Goal: Understand process/instructions: Learn how to perform a task or action

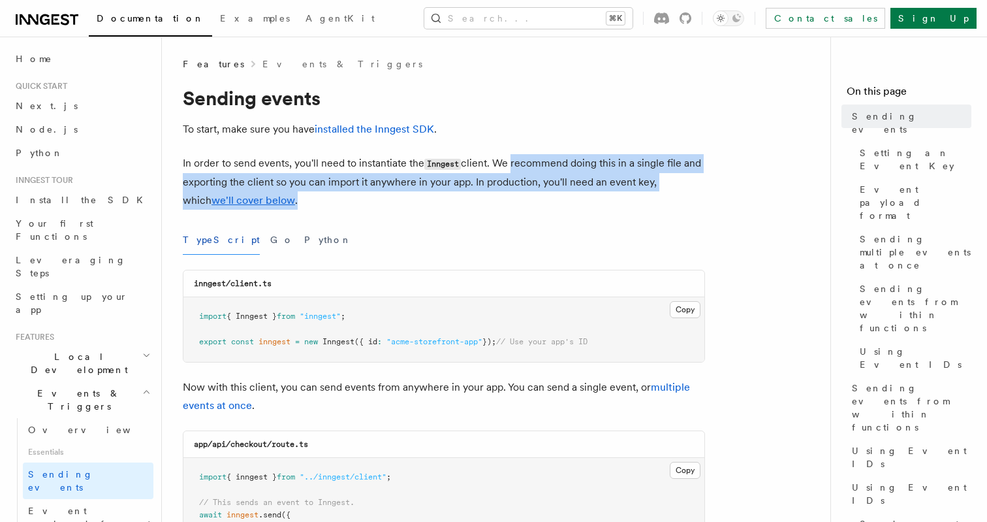
drag, startPoint x: 514, startPoint y: 170, endPoint x: 501, endPoint y: 201, distance: 33.7
click at [501, 201] on p "In order to send events, you'll need to instantiate the Inngest client. We reco…" at bounding box center [444, 181] width 522 height 55
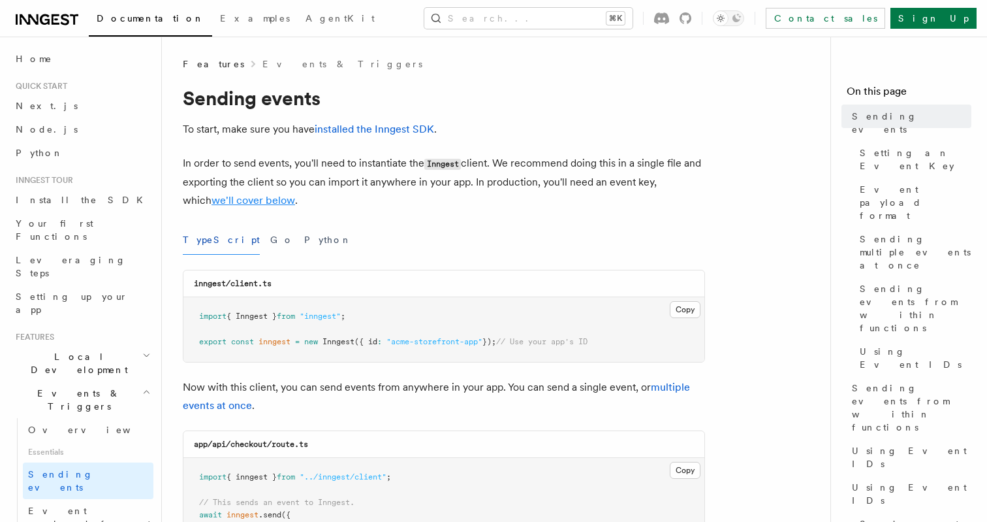
click at [251, 205] on link "we'll cover below" at bounding box center [253, 200] width 84 height 12
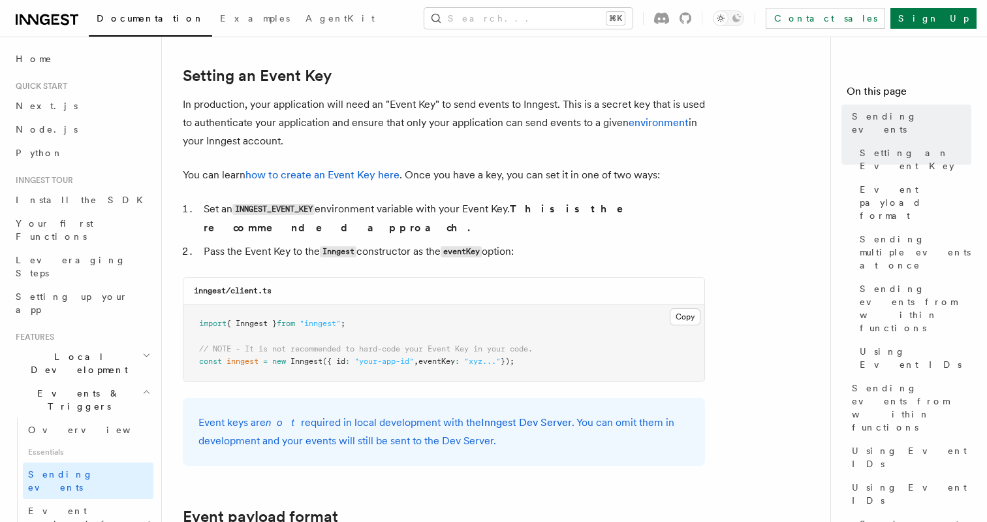
scroll to position [983, 0]
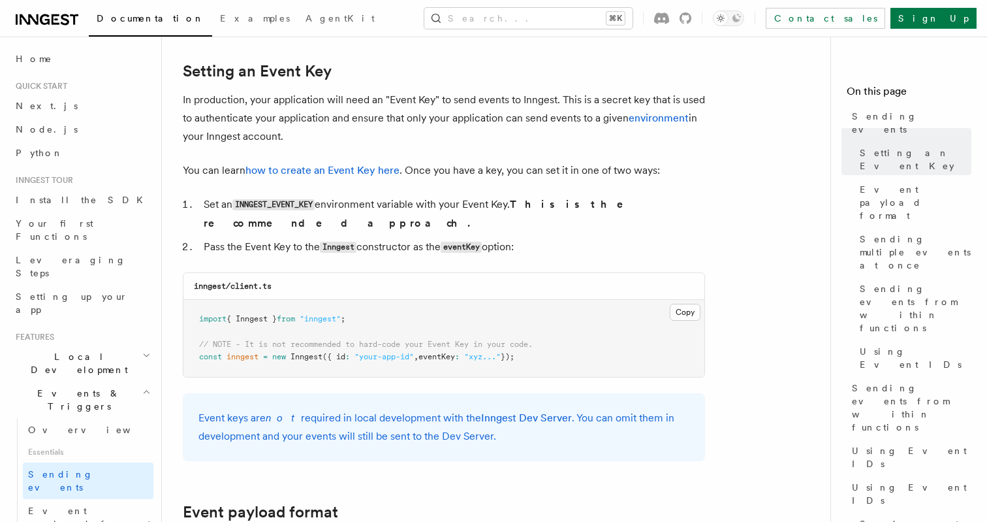
click at [248, 205] on code "INNGEST_EVENT_KEY" at bounding box center [273, 204] width 82 height 11
copy code "INNGEST_EVENT_KEY"
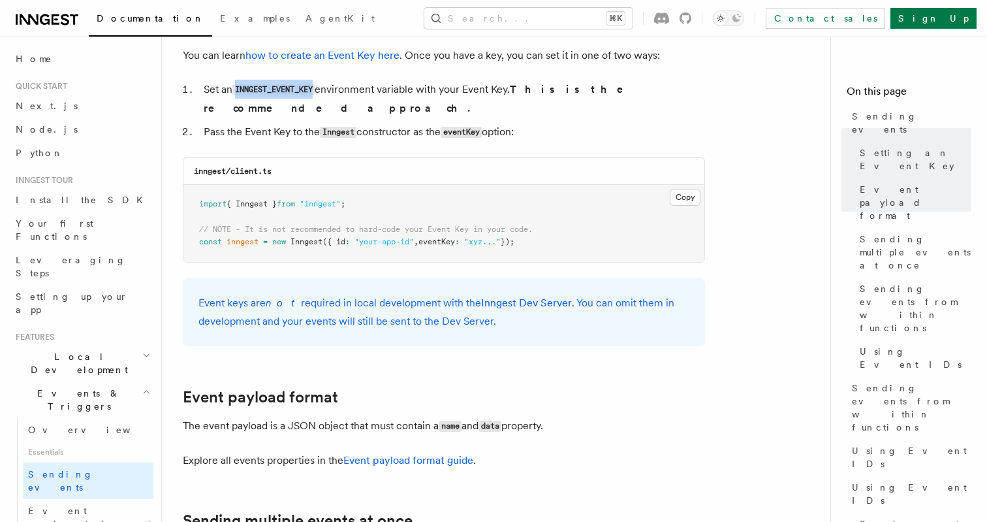
scroll to position [1080, 0]
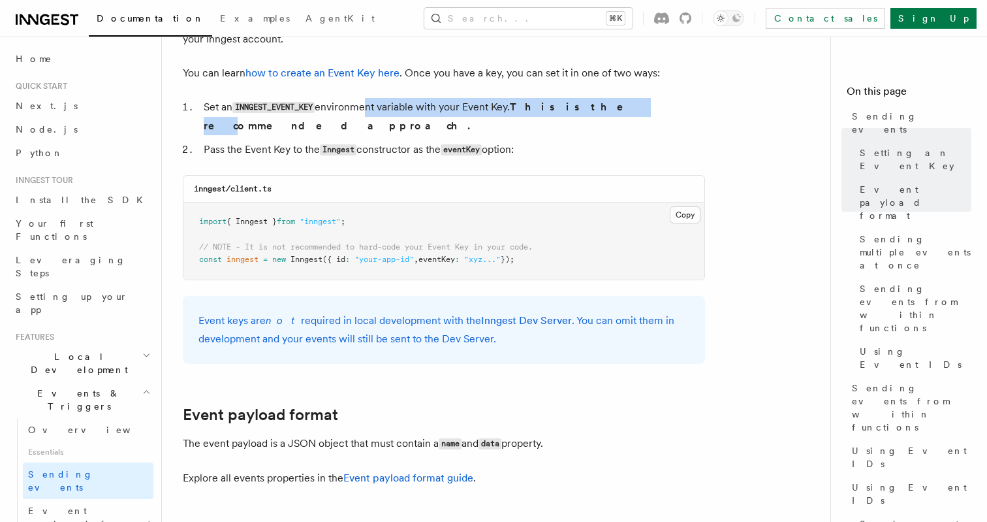
drag, startPoint x: 366, startPoint y: 109, endPoint x: 584, endPoint y: 110, distance: 218.7
click at [584, 110] on li "Set an INNGEST_EVENT_KEY environment variable with your Event Key. This is the …" at bounding box center [452, 116] width 505 height 37
click at [584, 110] on strong "This is the recommended approach." at bounding box center [423, 116] width 438 height 31
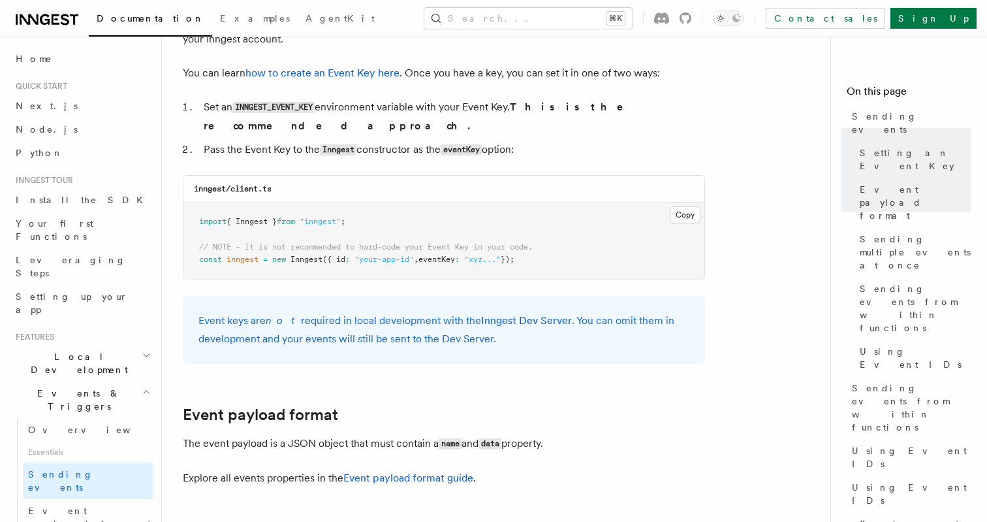
click at [289, 108] on code "INNGEST_EVENT_KEY" at bounding box center [273, 107] width 82 height 11
copy code "INNGEST_EVENT_KEY"
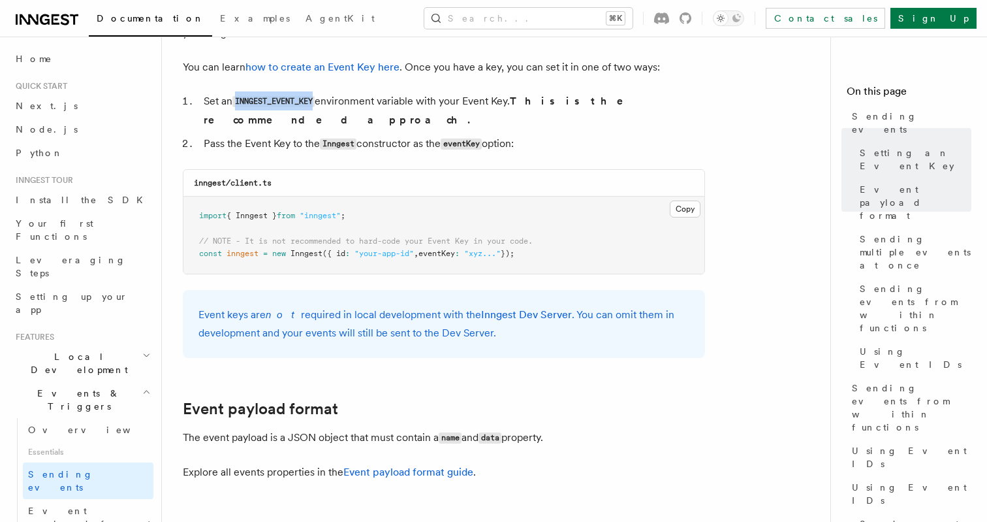
click at [296, 101] on code "INNGEST_EVENT_KEY" at bounding box center [273, 101] width 82 height 11
